Goal: Information Seeking & Learning: Learn about a topic

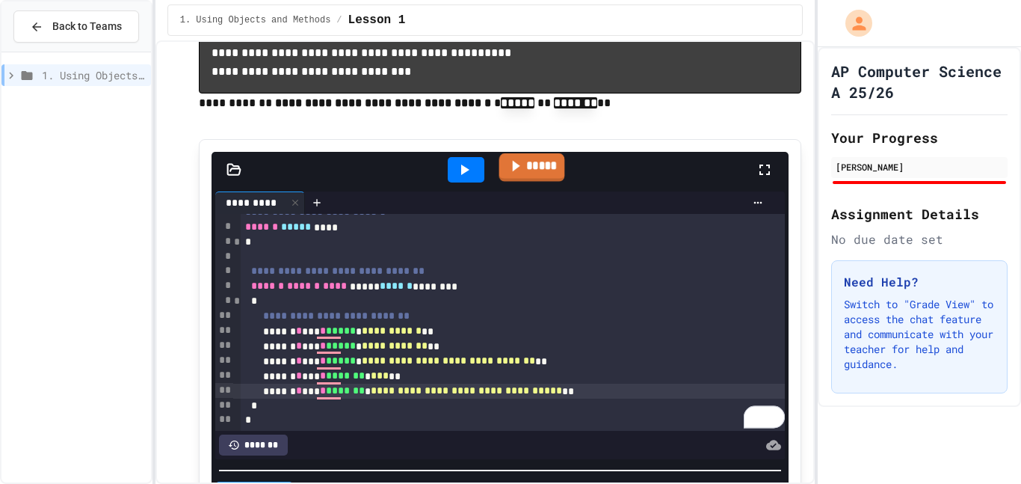
click at [540, 173] on link "*****" at bounding box center [532, 167] width 66 height 28
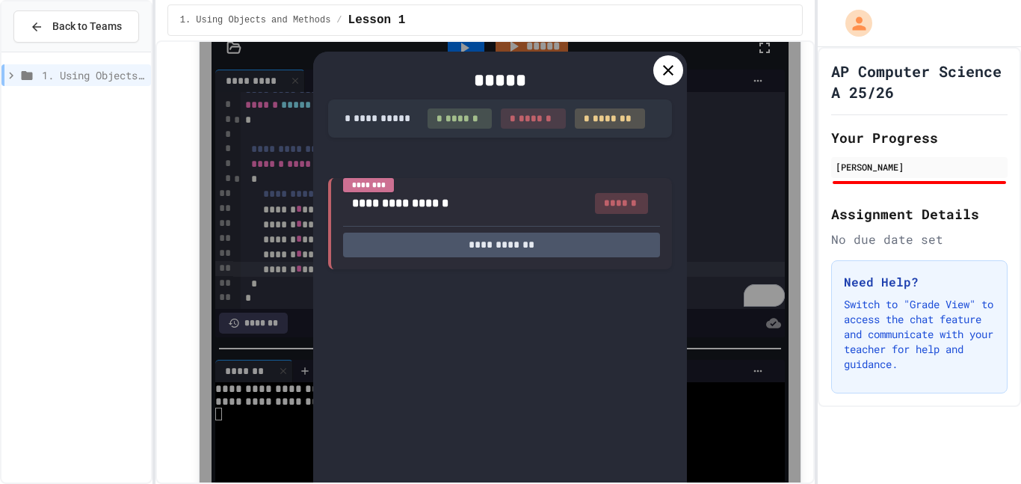
scroll to position [238, 0]
click at [684, 38] on div "1. Using Objects and Methods / Lesson 1" at bounding box center [485, 20] width 660 height 40
click at [669, 64] on icon at bounding box center [668, 72] width 18 height 18
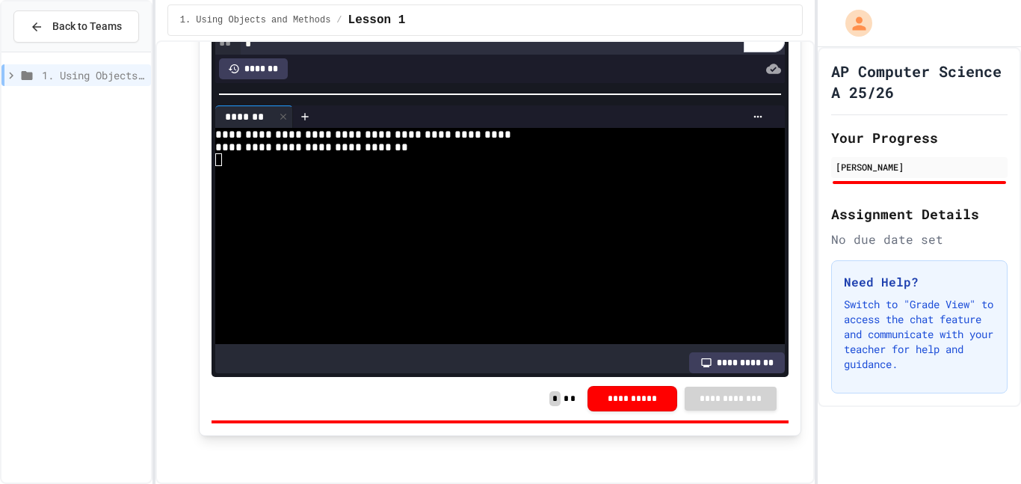
scroll to position [0, 0]
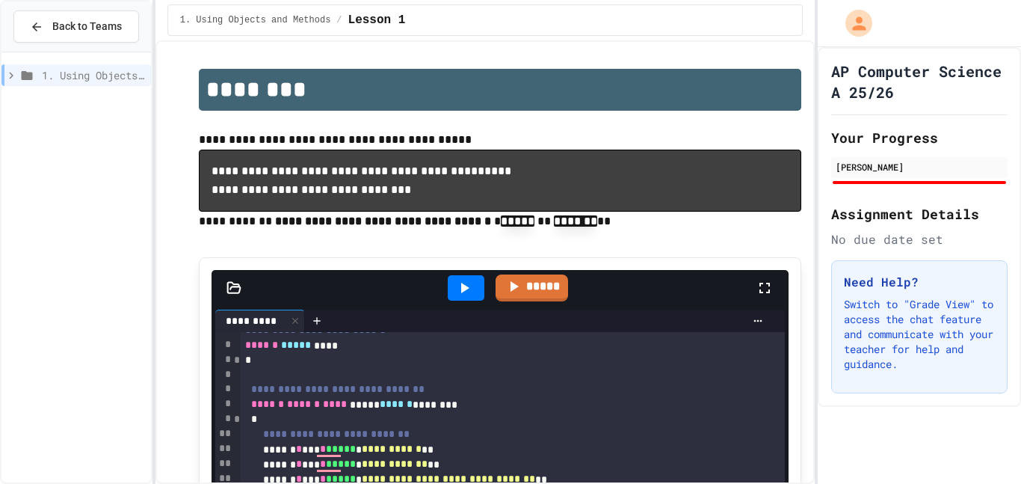
click at [50, 58] on div at bounding box center [75, 71] width 149 height 27
click at [50, 70] on span "1. Using Objects and Methods" at bounding box center [93, 75] width 103 height 16
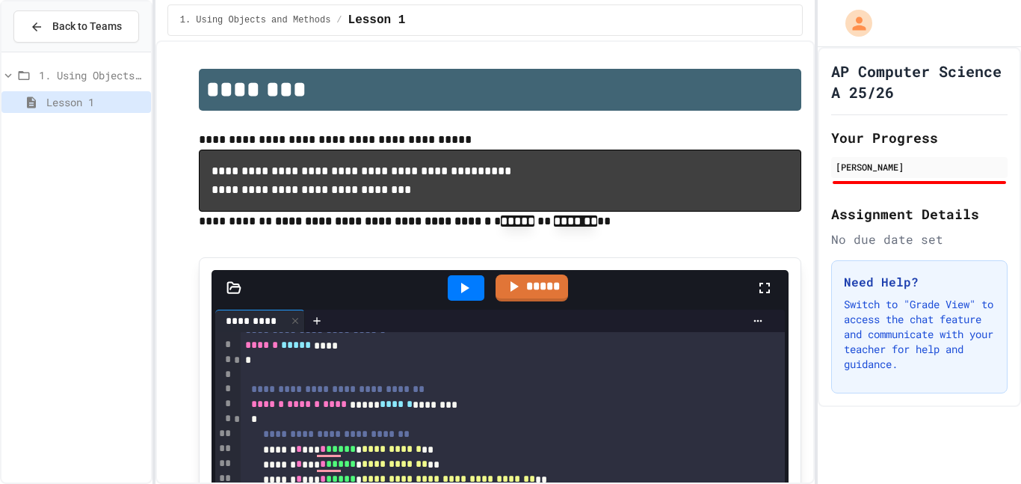
scroll to position [495, 0]
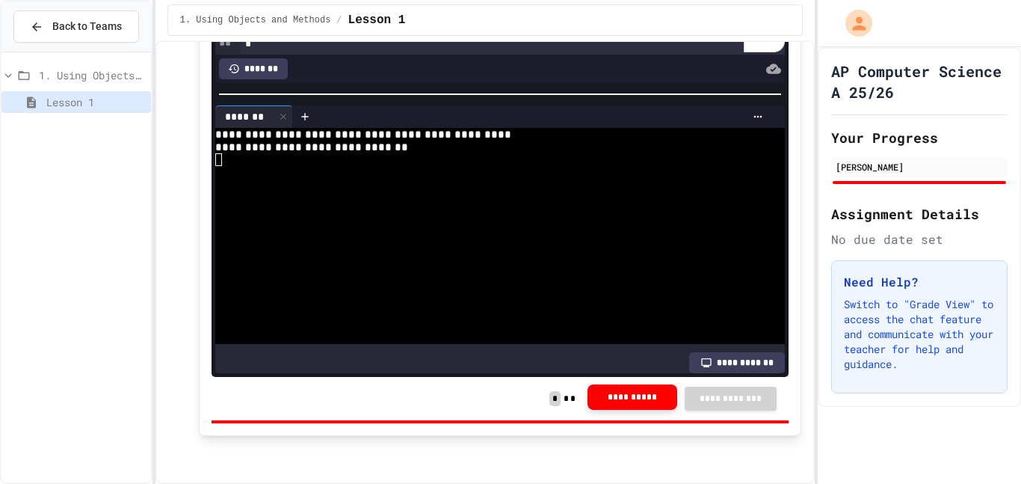
click at [618, 404] on button "**********" at bounding box center [633, 396] width 90 height 25
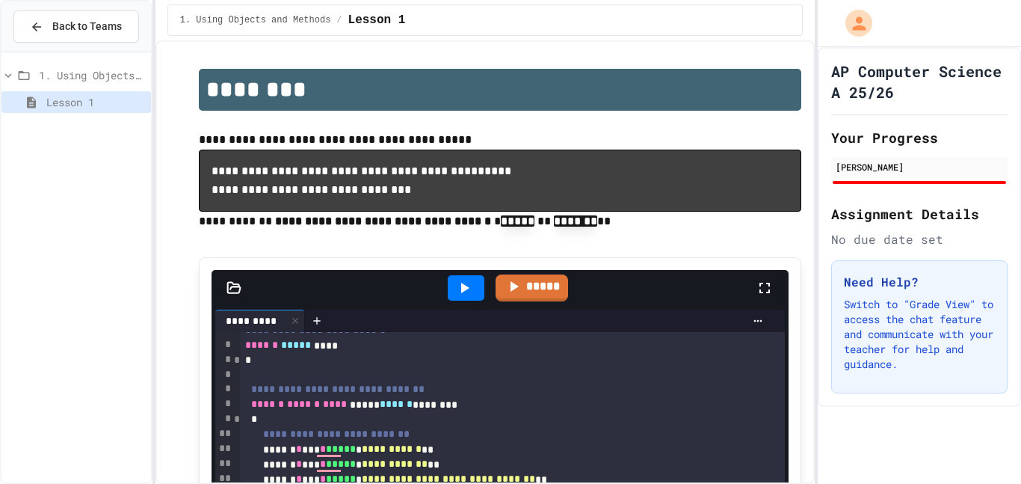
click at [60, 109] on span "Lesson 1" at bounding box center [95, 102] width 99 height 16
click at [8, 76] on icon at bounding box center [8, 75] width 7 height 4
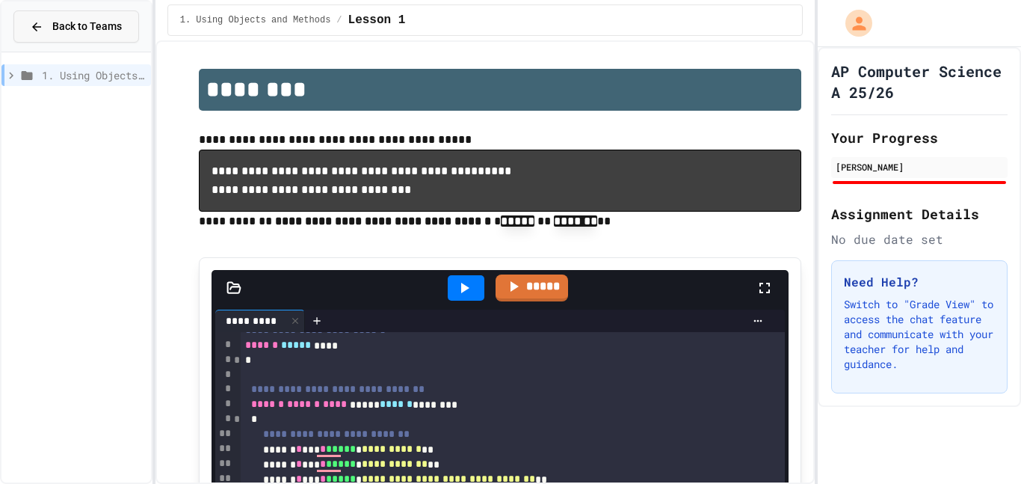
click at [58, 34] on span "Back to Teams" at bounding box center [87, 27] width 70 height 16
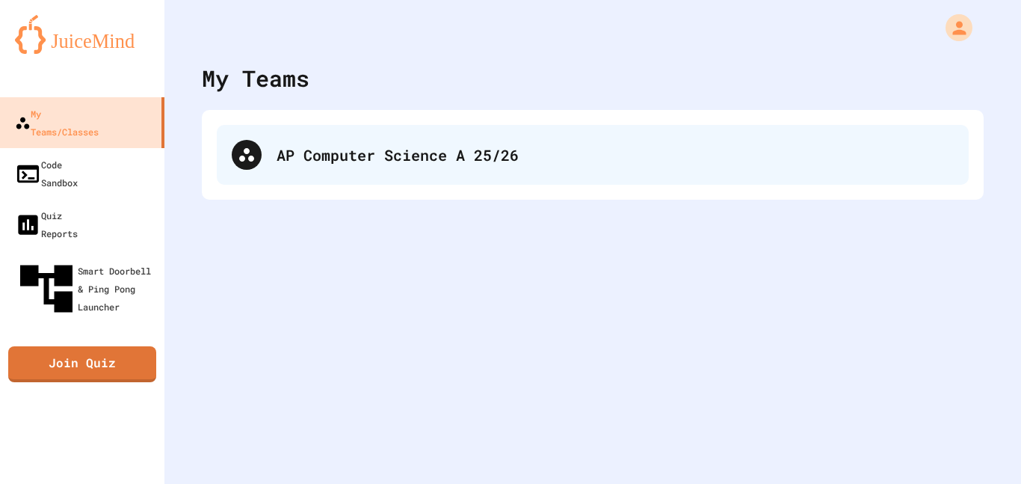
click at [409, 155] on div "AP Computer Science A 25/26" at bounding box center [615, 155] width 677 height 22
